Goal: Information Seeking & Learning: Learn about a topic

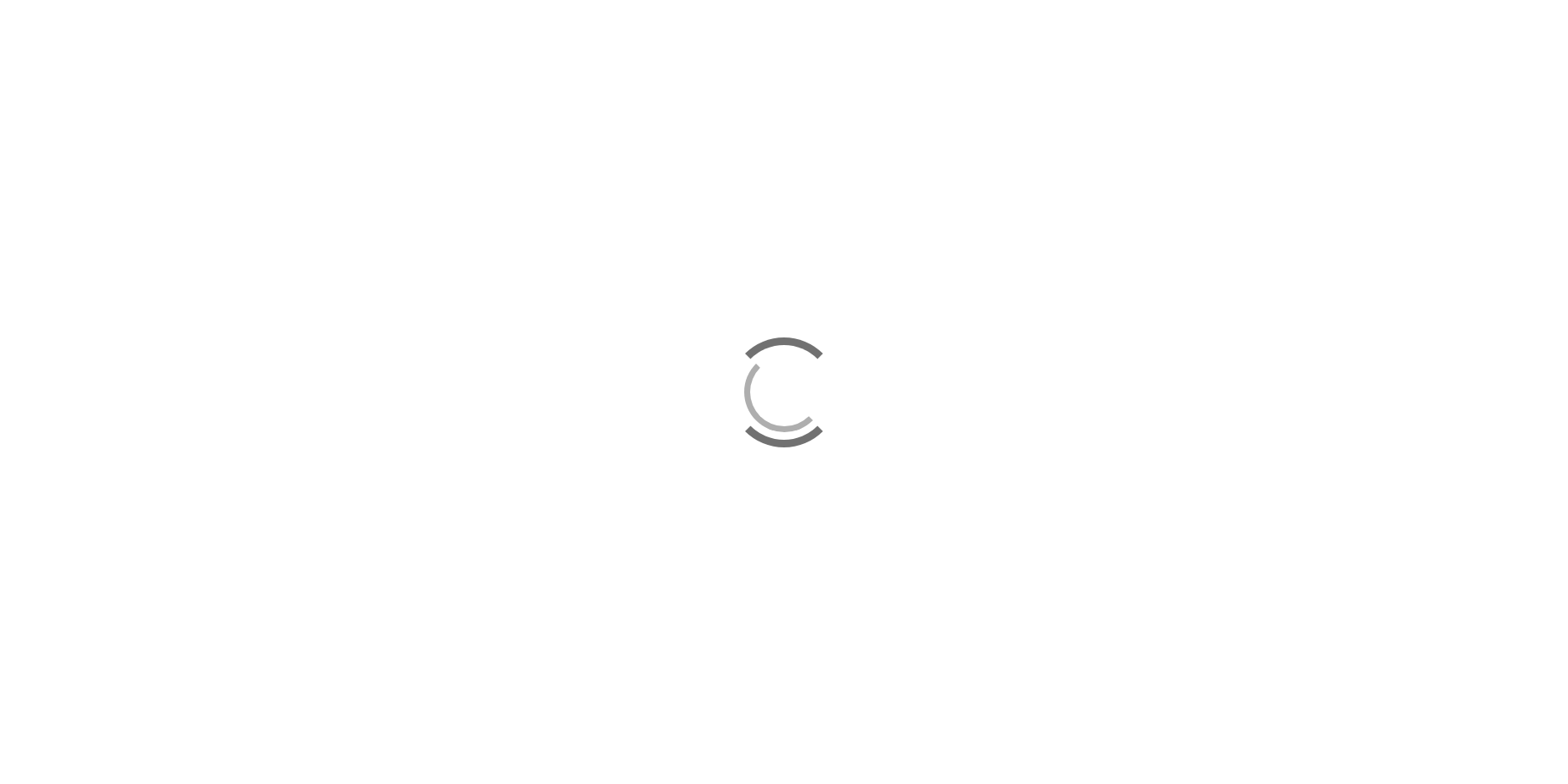
scroll to position [3883, 0]
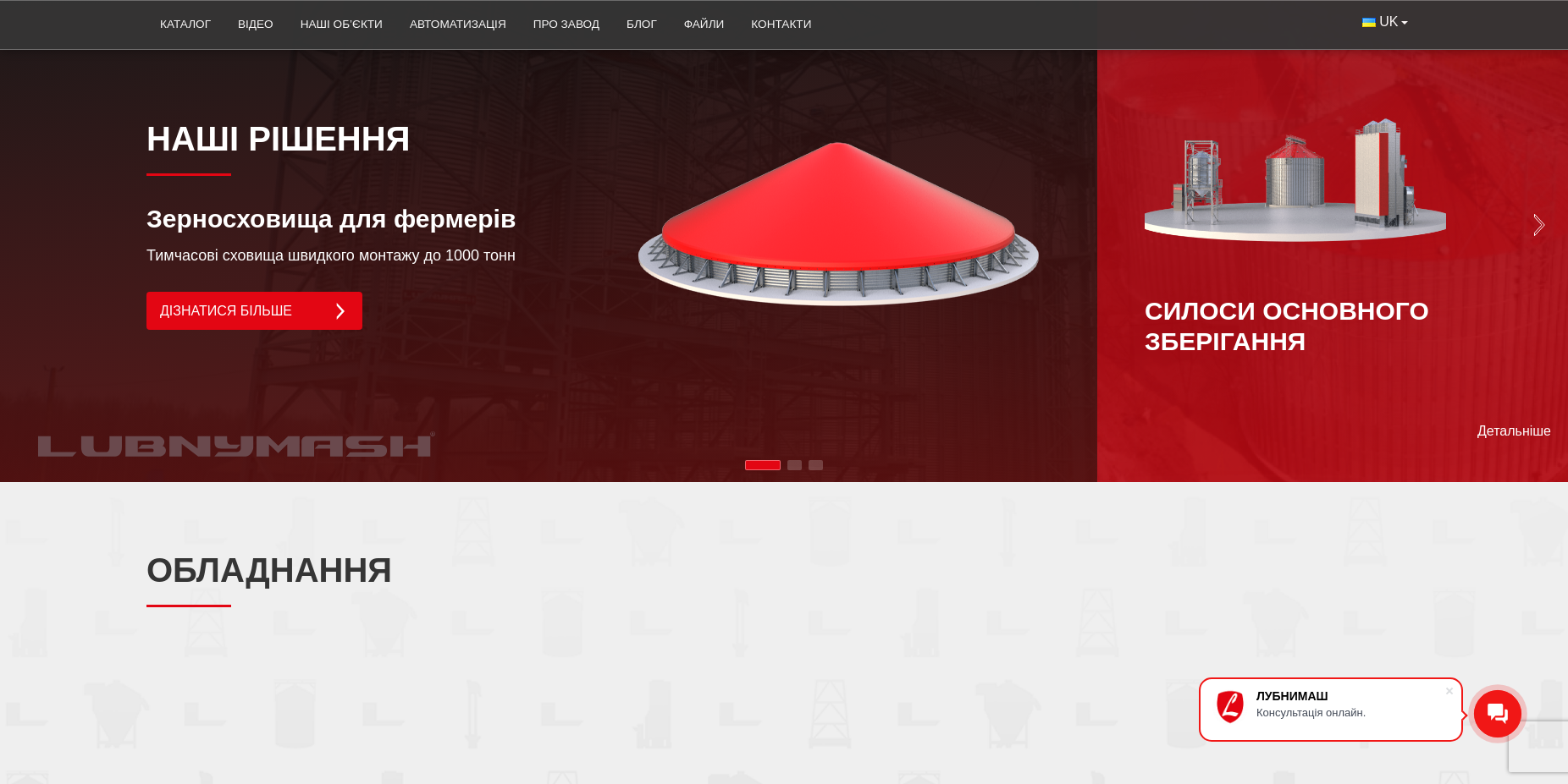
click at [1542, 214] on img "Next slide" at bounding box center [1539, 225] width 24 height 24
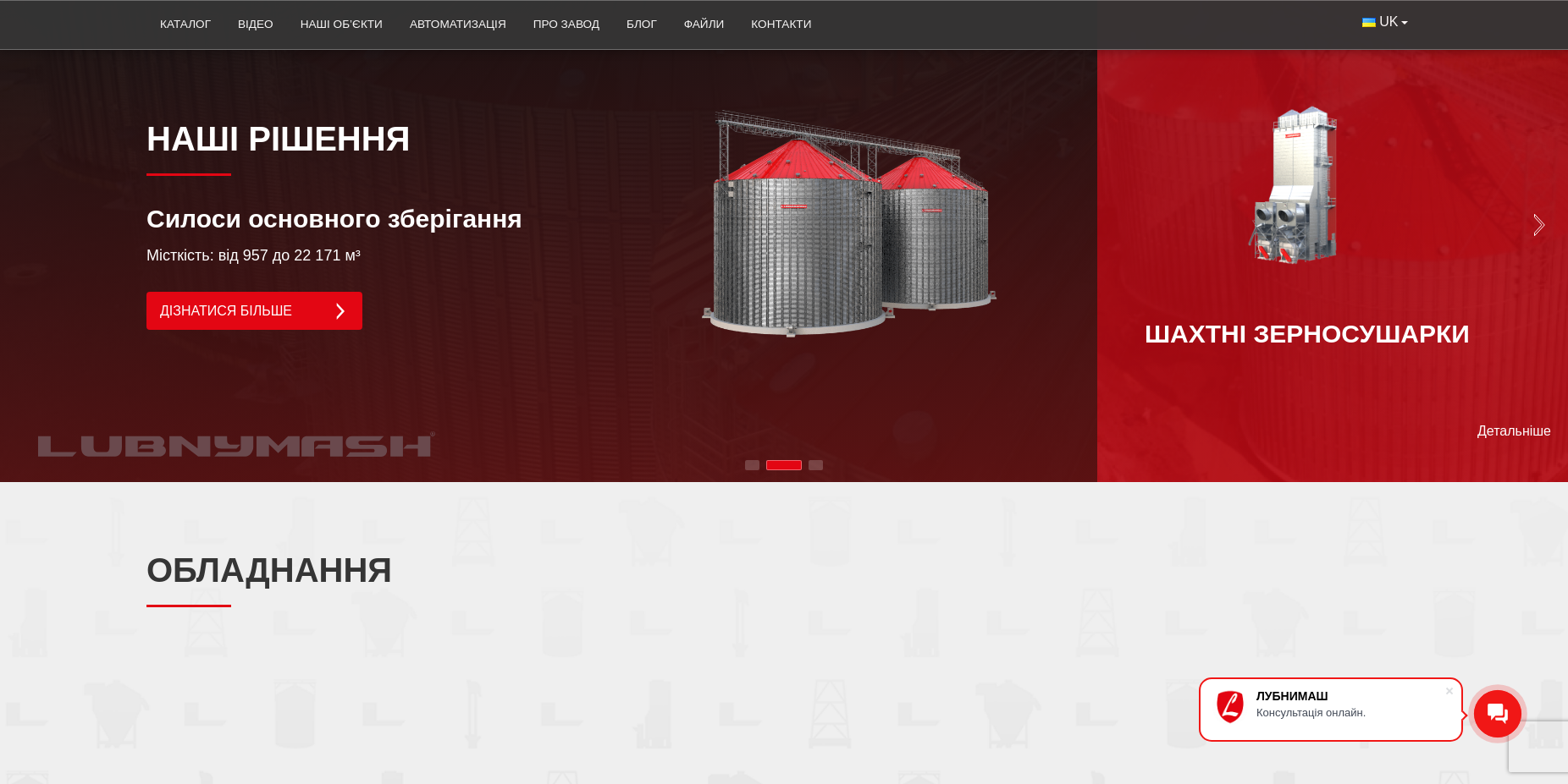
click at [1540, 214] on img "Next slide" at bounding box center [1539, 225] width 24 height 24
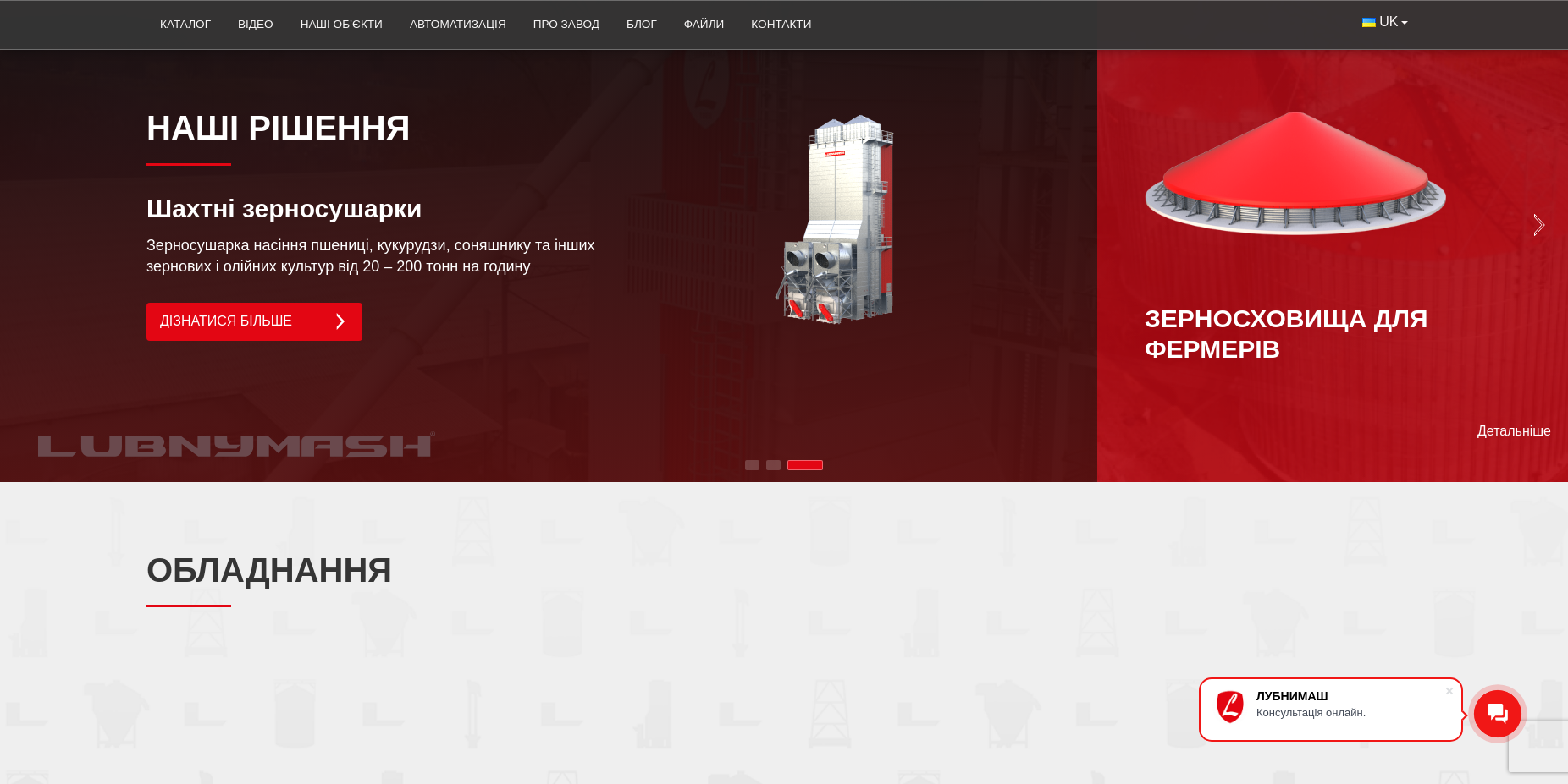
click at [1540, 214] on img "Next slide" at bounding box center [1539, 225] width 24 height 24
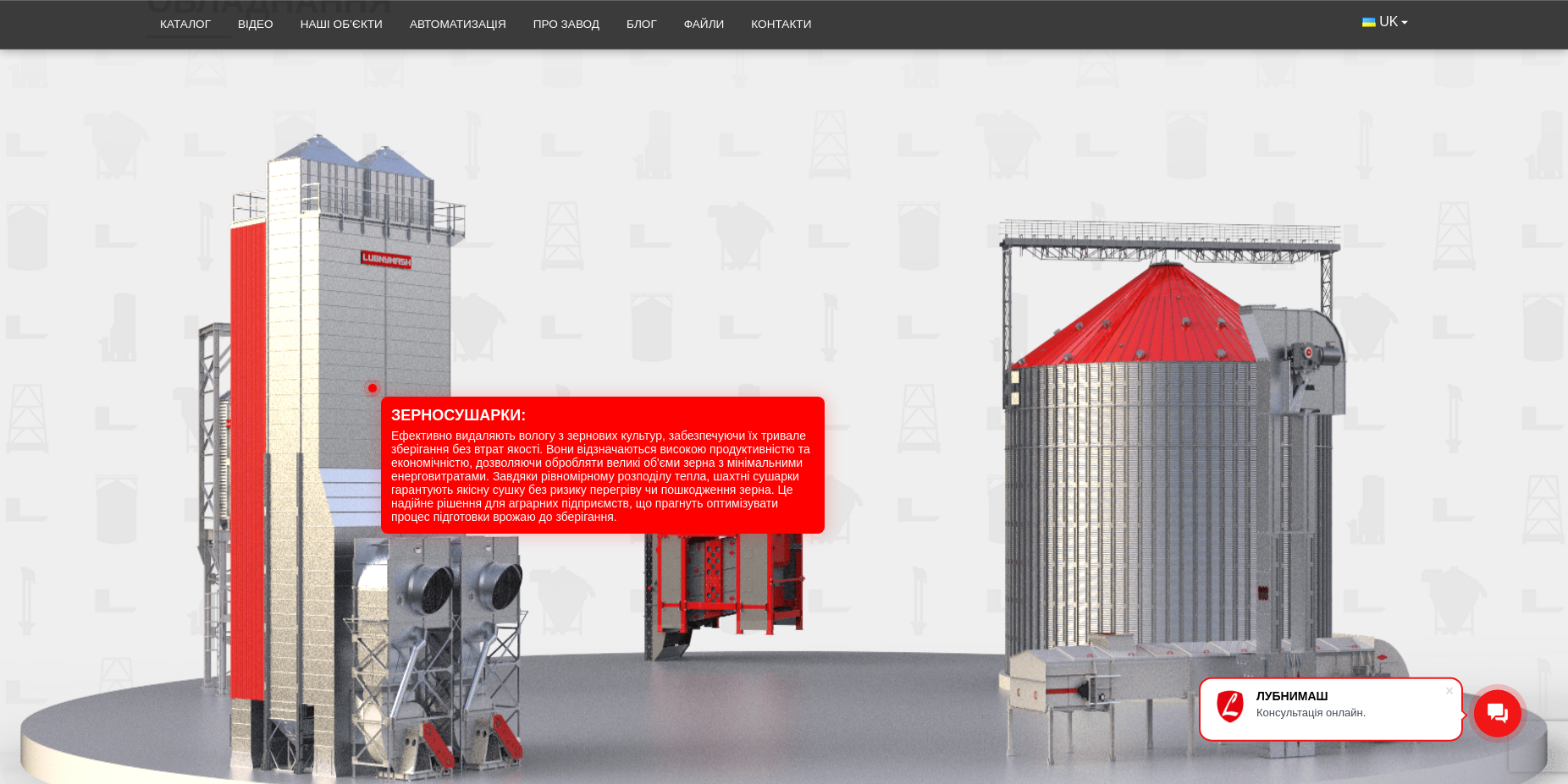
scroll to position [1898, 0]
